Goal: Information Seeking & Learning: Learn about a topic

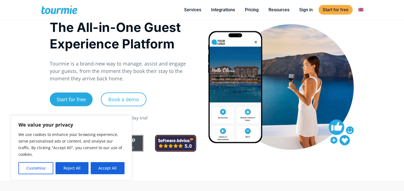
scroll to position [19, 0]
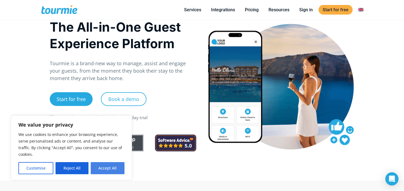
click at [104, 169] on button "Accept All" at bounding box center [108, 168] width 34 height 12
checkbox input "true"
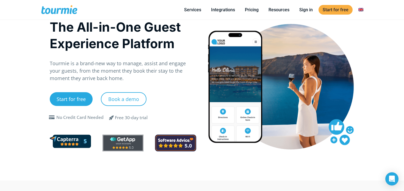
scroll to position [0, 0]
click at [227, 10] on link "Integrations" at bounding box center [223, 9] width 32 height 7
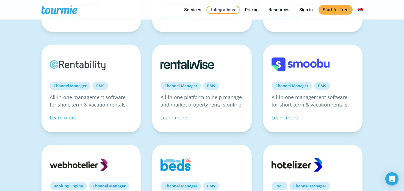
scroll to position [283, 0]
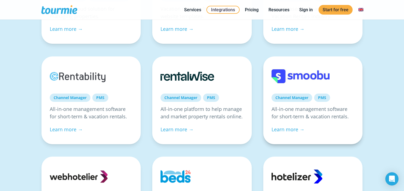
click at [287, 123] on div "Channel Manager PMS All-in-one management software for short-term & vacation re…" at bounding box center [312, 100] width 99 height 88
click at [283, 132] on link "Learn more →" at bounding box center [287, 129] width 33 height 7
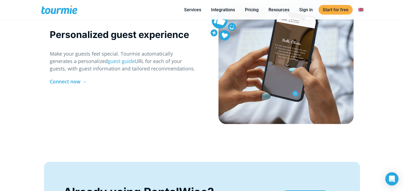
scroll to position [831, 0]
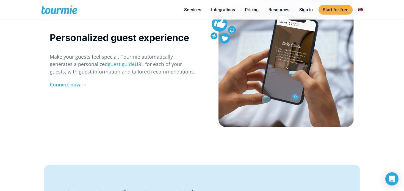
drag, startPoint x: 51, startPoint y: 57, endPoint x: 165, endPoint y: 72, distance: 115.3
click at [165, 72] on p "Make your guests feel special. Tourmie automatically generates a personalized g…" at bounding box center [123, 64] width 146 height 22
click at [108, 63] on link "guest guide" at bounding box center [121, 64] width 27 height 7
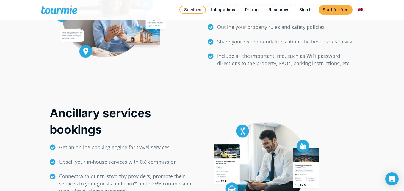
scroll to position [321, 0]
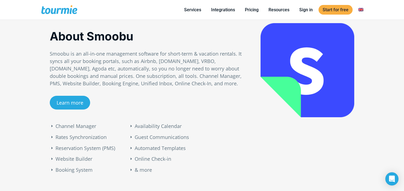
scroll to position [288, 0]
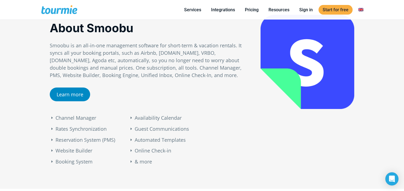
click at [68, 94] on link "Learn more" at bounding box center [70, 94] width 40 height 14
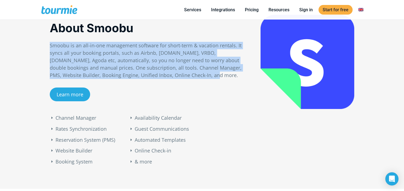
drag, startPoint x: 167, startPoint y: 73, endPoint x: 49, endPoint y: 43, distance: 121.0
click at [49, 43] on div "About Smoobu Smoobu is an all-in-one management software for short-term & vacat…" at bounding box center [149, 59] width 211 height 109
drag, startPoint x: 49, startPoint y: 43, endPoint x: 170, endPoint y: 80, distance: 126.4
click at [170, 80] on div "About Smoobu Smoobu is an all-in-one management software for short-term & vacat…" at bounding box center [149, 59] width 211 height 109
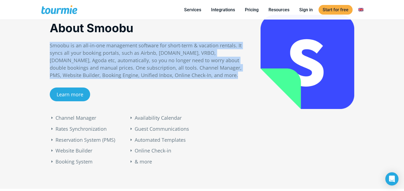
click at [170, 80] on div "About Smoobu Smoobu is an all-in-one management software for short-term & vacat…" at bounding box center [149, 65] width 199 height 90
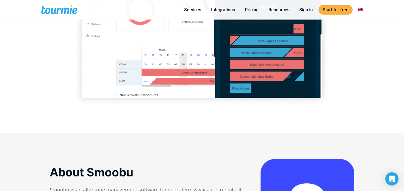
scroll to position [15, 0]
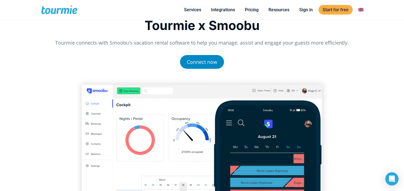
click at [204, 63] on link "Connect now" at bounding box center [202, 62] width 44 height 14
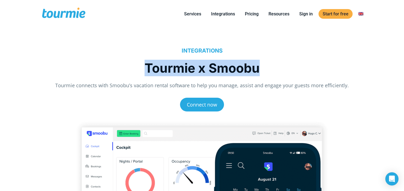
drag, startPoint x: 148, startPoint y: 67, endPoint x: 295, endPoint y: 68, distance: 147.2
click at [296, 68] on h1 "Tourmie x Smoobu" at bounding box center [202, 68] width 304 height 16
click at [295, 68] on h1 "Tourmie x Smoobu" at bounding box center [202, 68] width 304 height 16
drag, startPoint x: 274, startPoint y: 68, endPoint x: 142, endPoint y: 69, distance: 132.4
click at [142, 69] on h1 "Tourmie x Smoobu" at bounding box center [202, 68] width 304 height 16
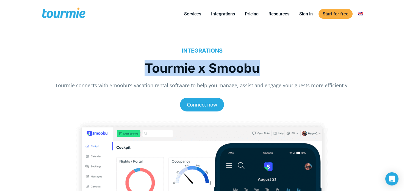
click at [142, 69] on h1 "Tourmie x Smoobu" at bounding box center [202, 68] width 304 height 16
